Goal: Use online tool/utility: Utilize a website feature to perform a specific function

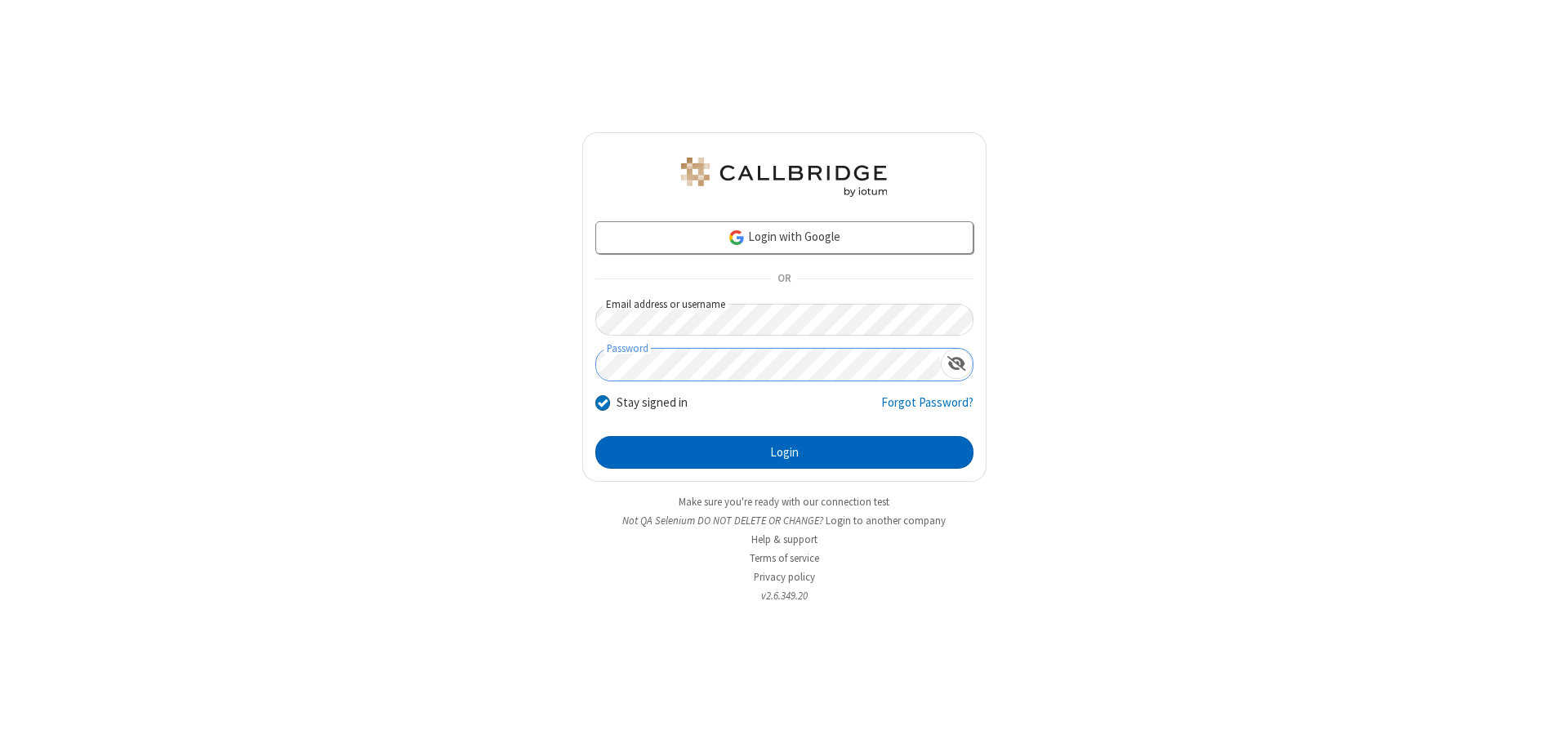
click at [784, 452] on button "Login" at bounding box center [784, 452] width 378 height 33
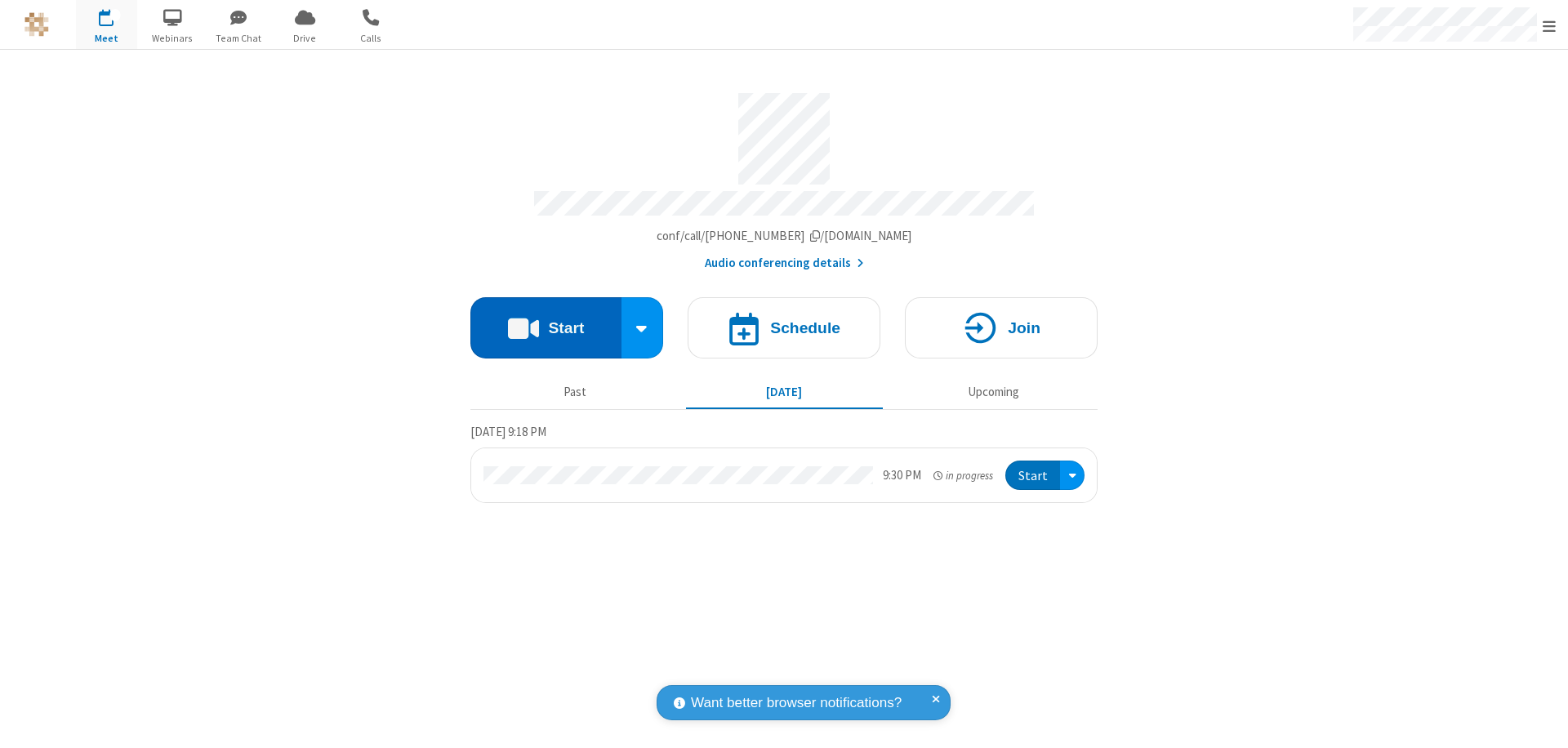
click at [546, 320] on button "Start" at bounding box center [546, 328] width 151 height 61
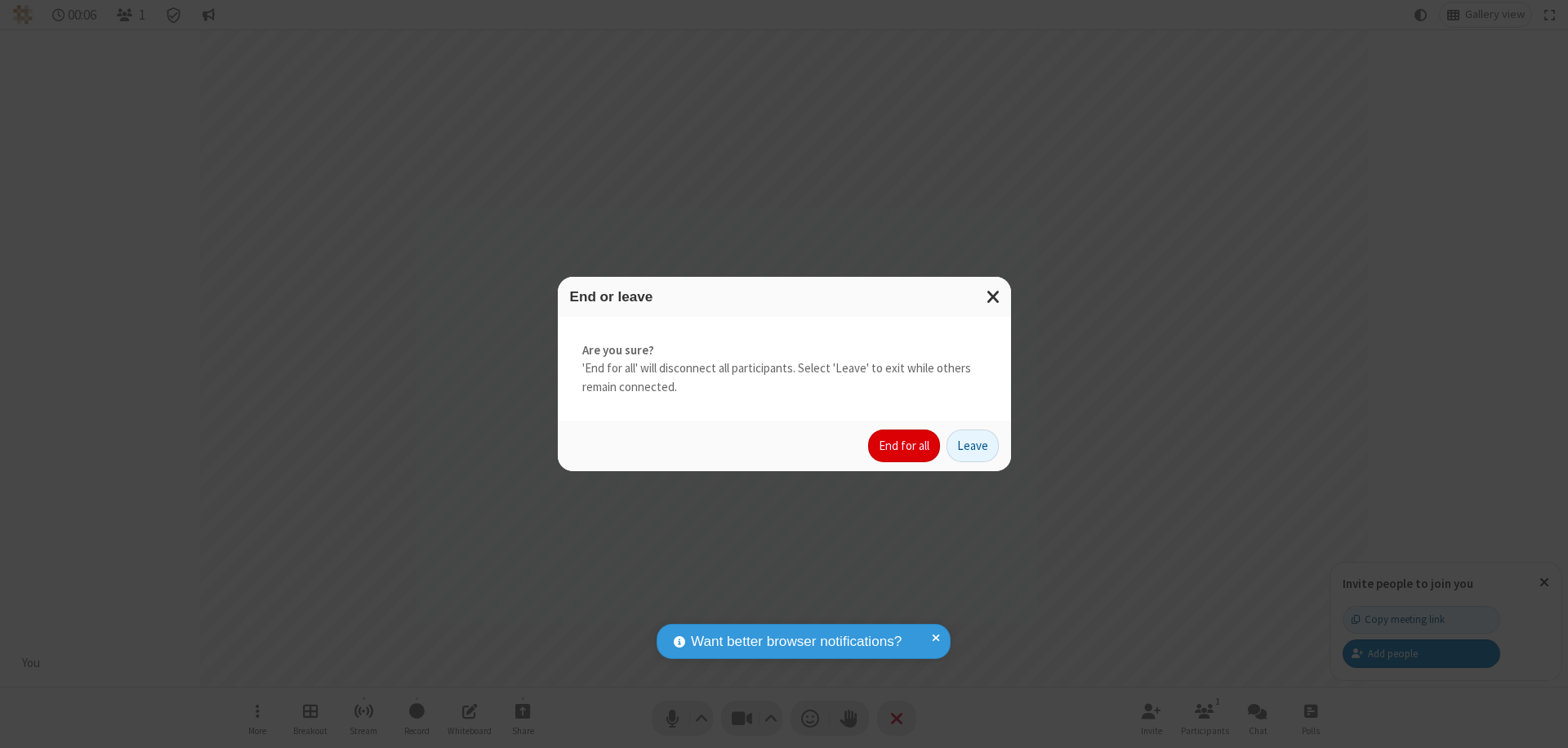
click at [905, 446] on button "End for all" at bounding box center [903, 446] width 72 height 33
